Goal: Information Seeking & Learning: Find specific fact

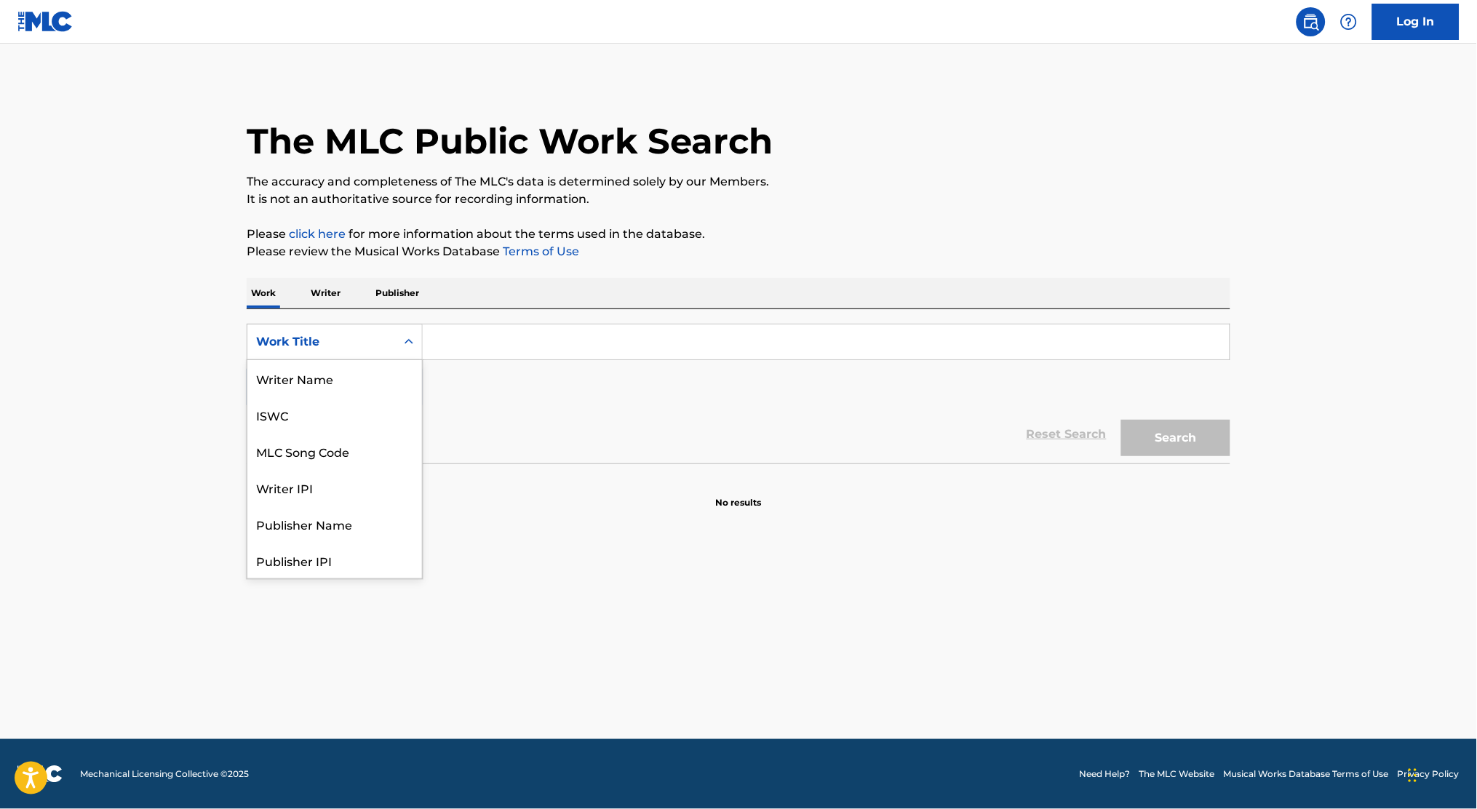
click at [362, 341] on div "Work Title" at bounding box center [321, 341] width 131 height 17
click at [506, 333] on input "Search Form" at bounding box center [826, 342] width 807 height 35
paste input "Newfound Confidence"
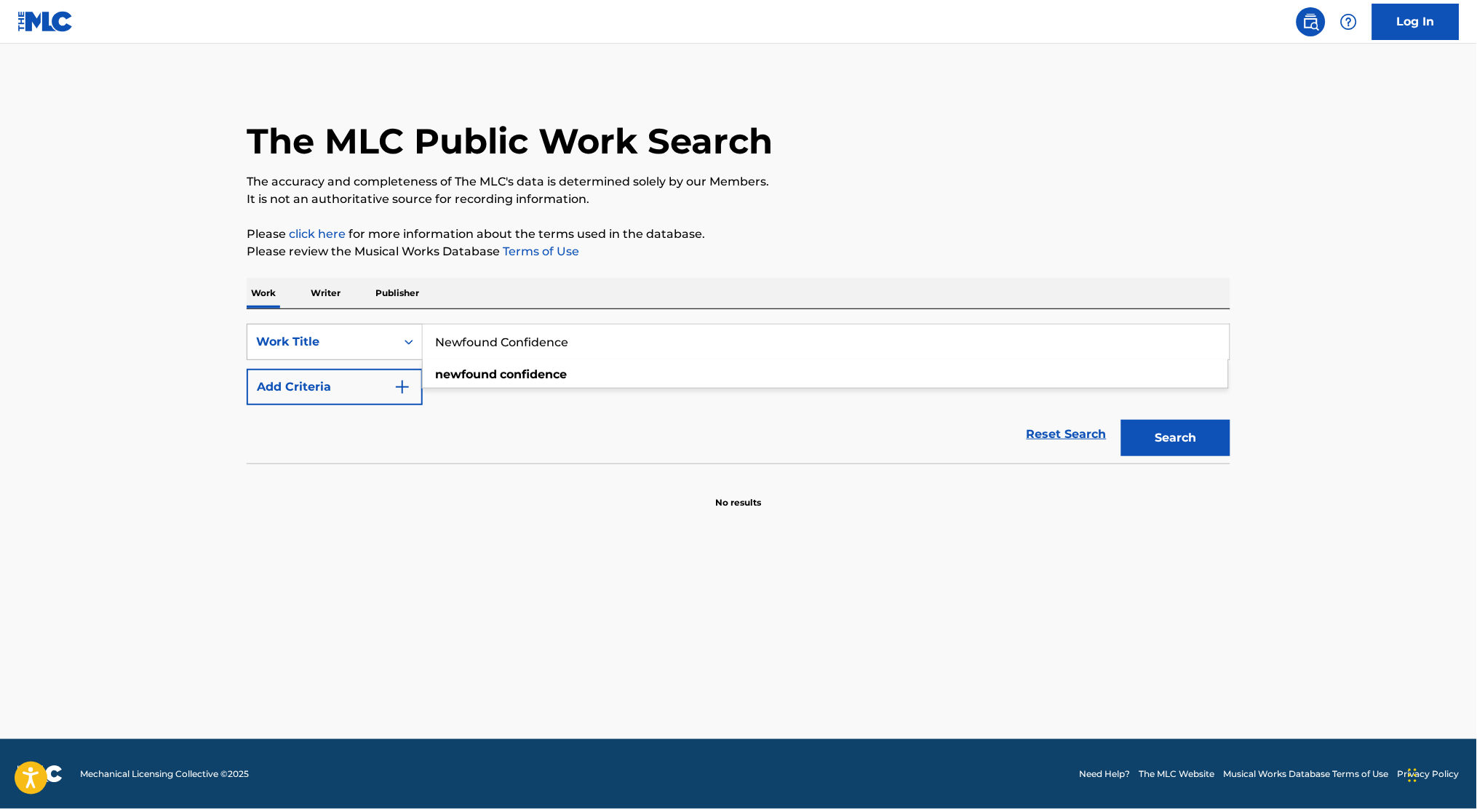
type input "Newfound Confidence"
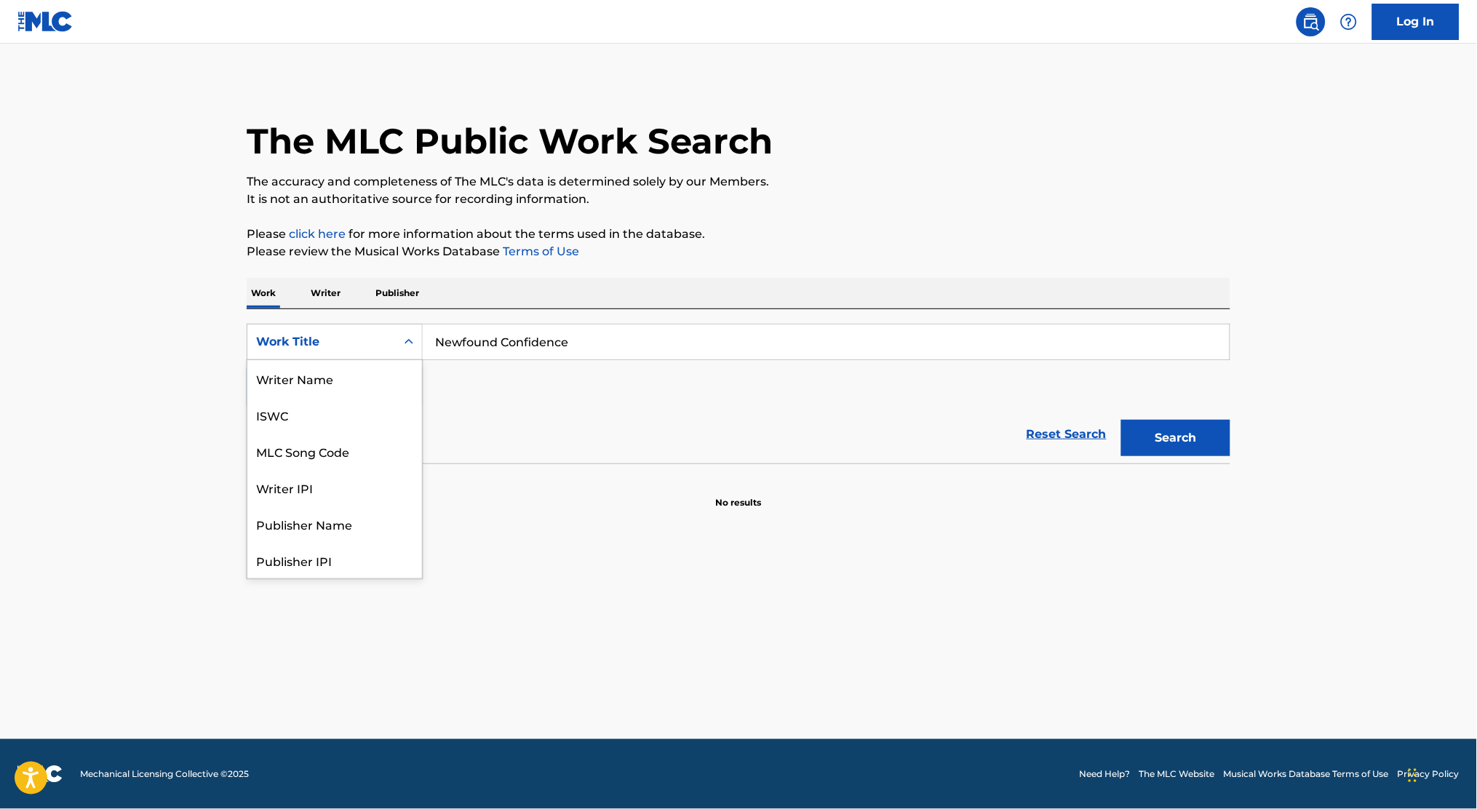
click at [379, 344] on div "Work Title" at bounding box center [321, 341] width 131 height 17
click at [1192, 435] on button "Search" at bounding box center [1176, 438] width 109 height 36
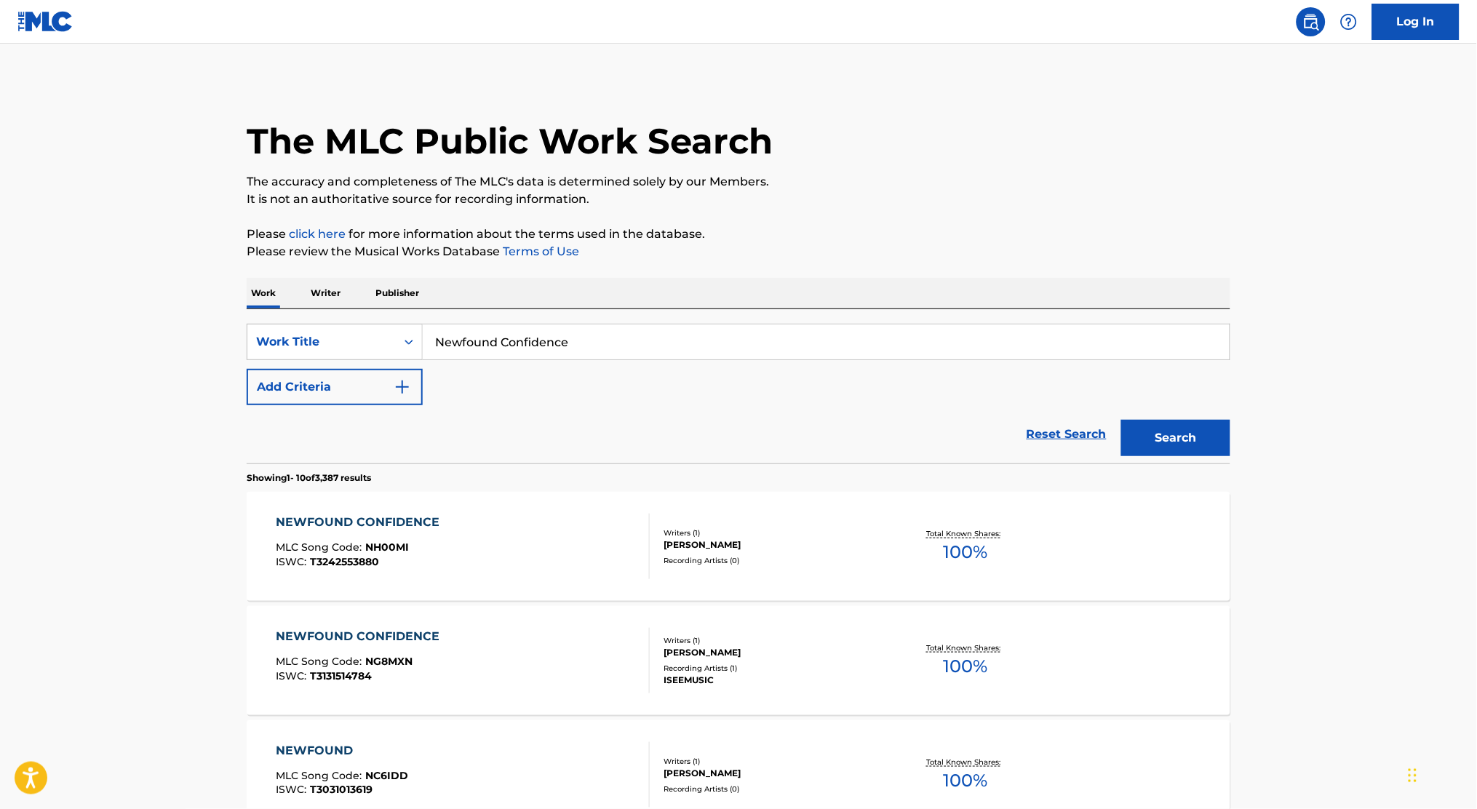
click at [584, 554] on div "NEWFOUND CONFIDENCE MLC Song Code : NH00MI ISWC : T3242553880" at bounding box center [464, 547] width 374 height 66
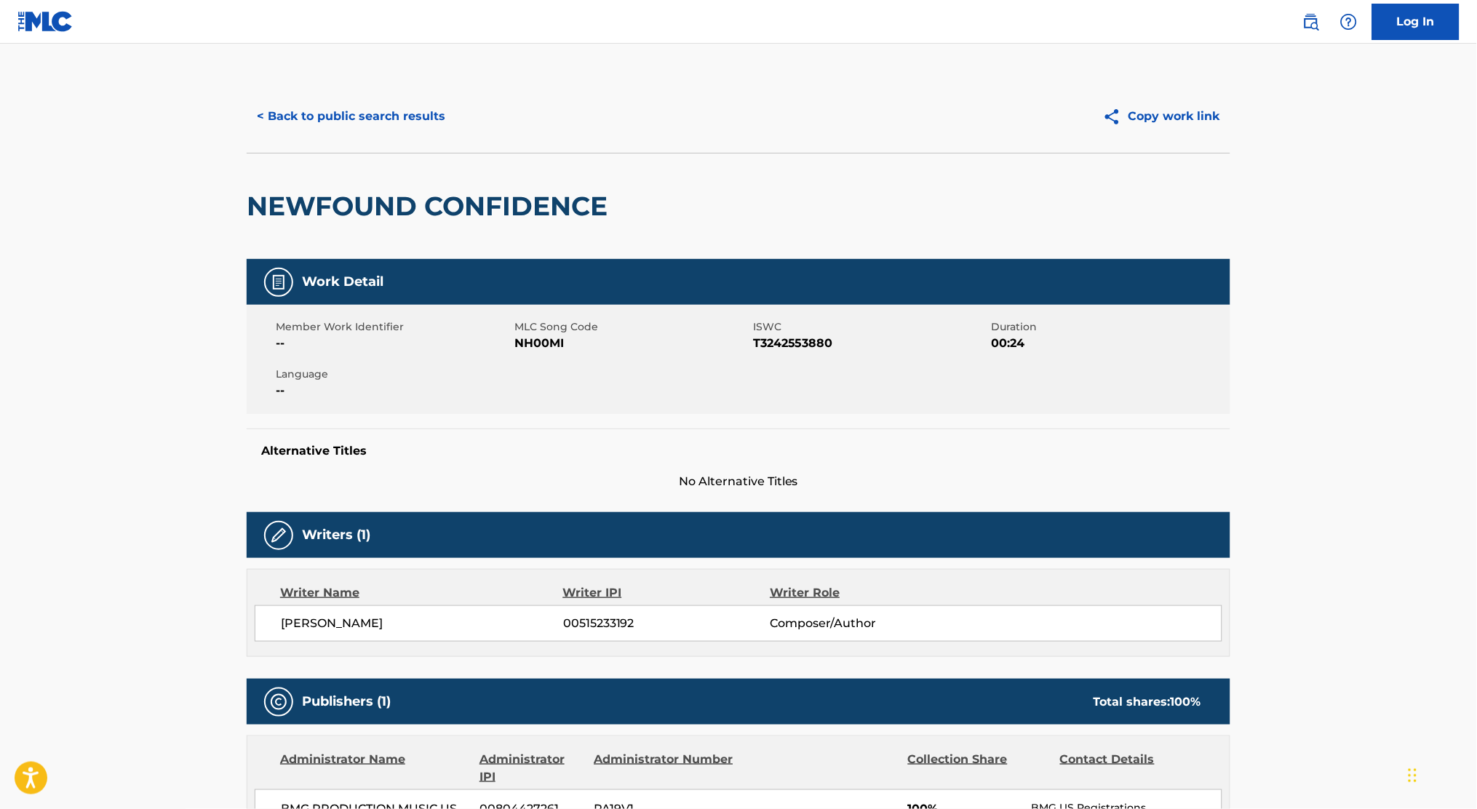
click at [355, 88] on div "< Back to public search results Copy work link" at bounding box center [739, 116] width 984 height 73
click at [346, 122] on button "< Back to public search results" at bounding box center [351, 116] width 209 height 36
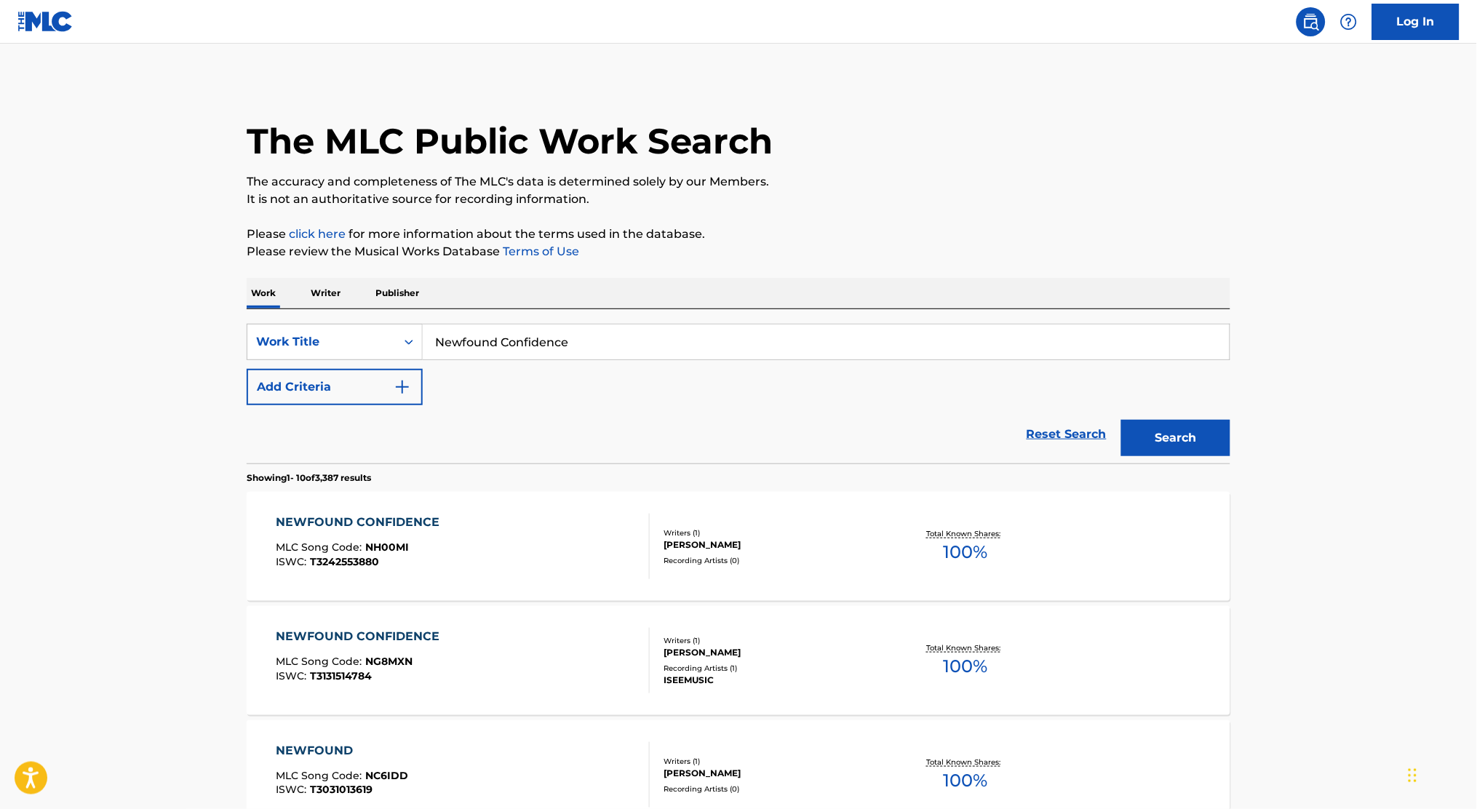
click at [611, 342] on input "Newfound Confidence" at bounding box center [826, 342] width 807 height 35
paste input "Flustered Footsteps"
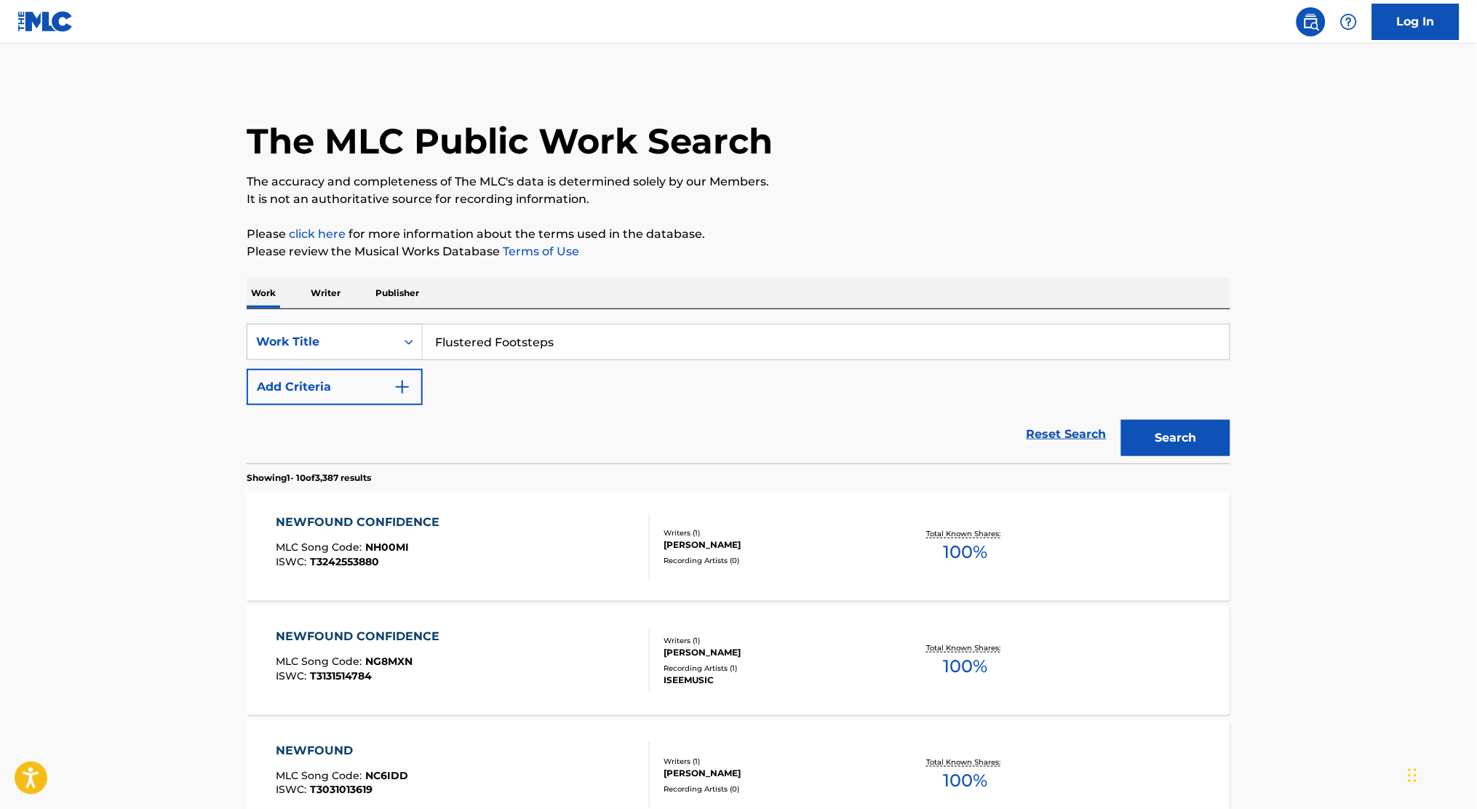
type input "Flustered Footsteps"
click at [1196, 438] on button "Search" at bounding box center [1176, 438] width 109 height 36
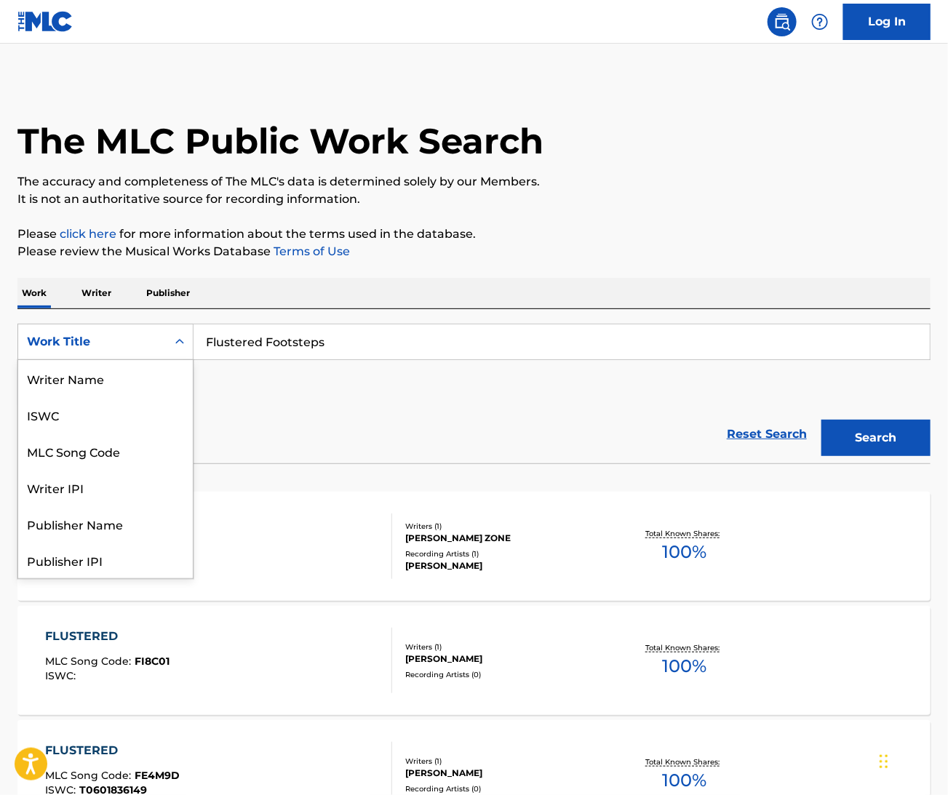
click at [60, 353] on div "Work Title" at bounding box center [92, 342] width 148 height 28
click at [100, 442] on div "Publisher Name" at bounding box center [105, 451] width 175 height 36
